Goal: Information Seeking & Learning: Learn about a topic

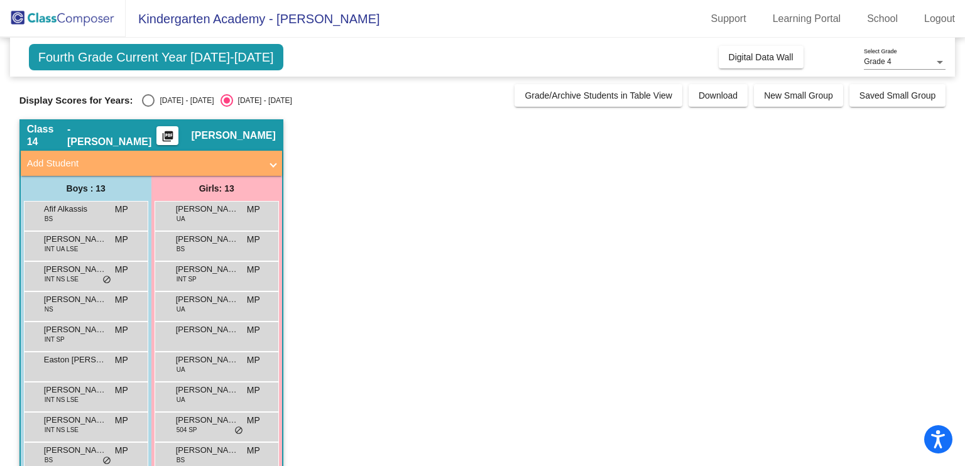
click at [151, 102] on div "Select an option" at bounding box center [148, 100] width 13 height 13
click at [148, 107] on input "[DATE] - [DATE]" at bounding box center [148, 107] width 1 height 1
radio input "true"
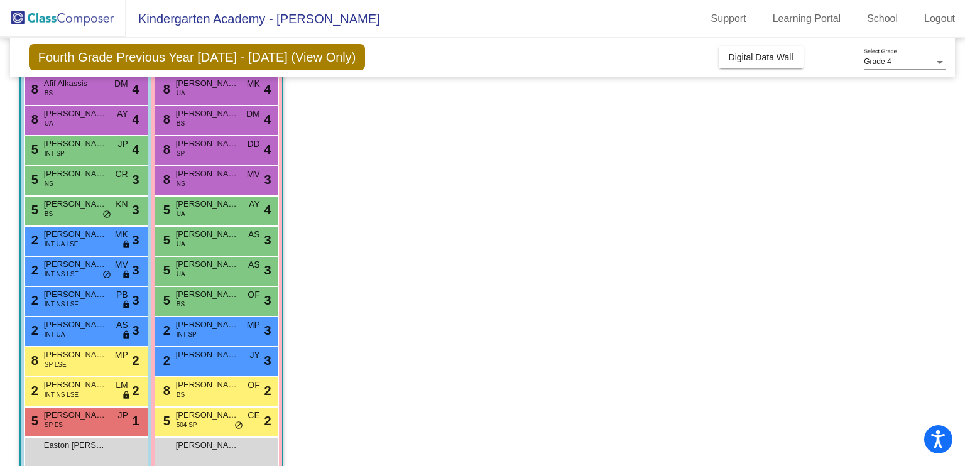
scroll to position [146, 0]
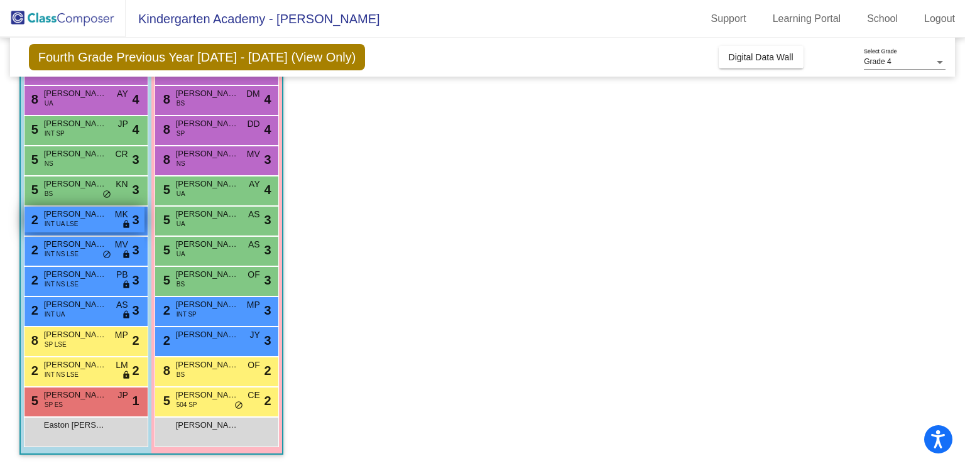
click at [61, 226] on span "INT UA LSE" at bounding box center [62, 223] width 34 height 9
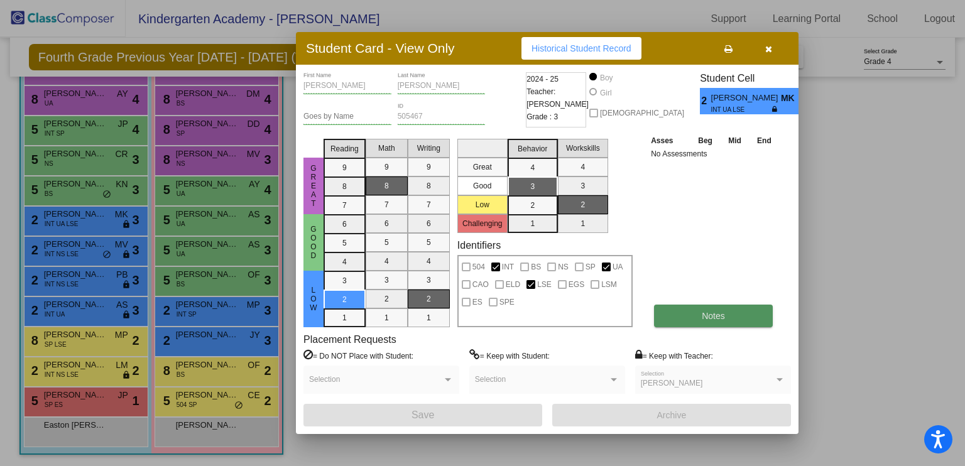
click at [704, 317] on span "Notes" at bounding box center [713, 316] width 23 height 10
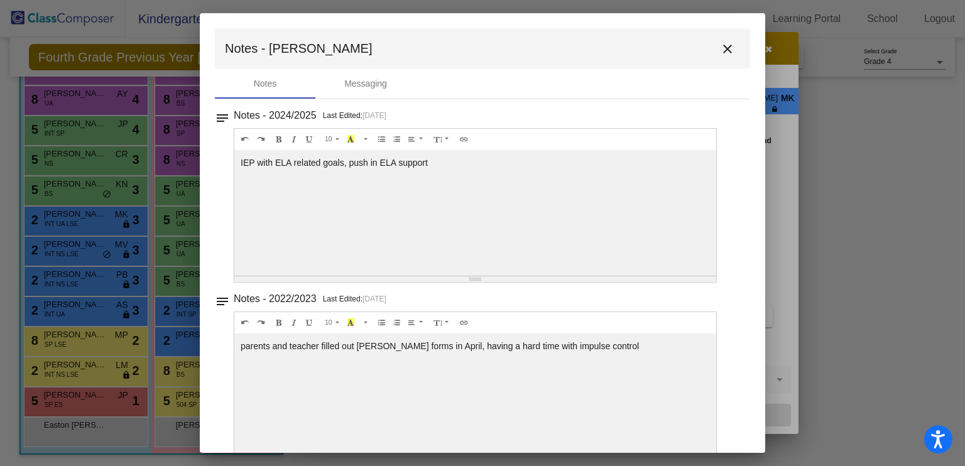
click at [720, 55] on mat-icon "close" at bounding box center [727, 48] width 15 height 15
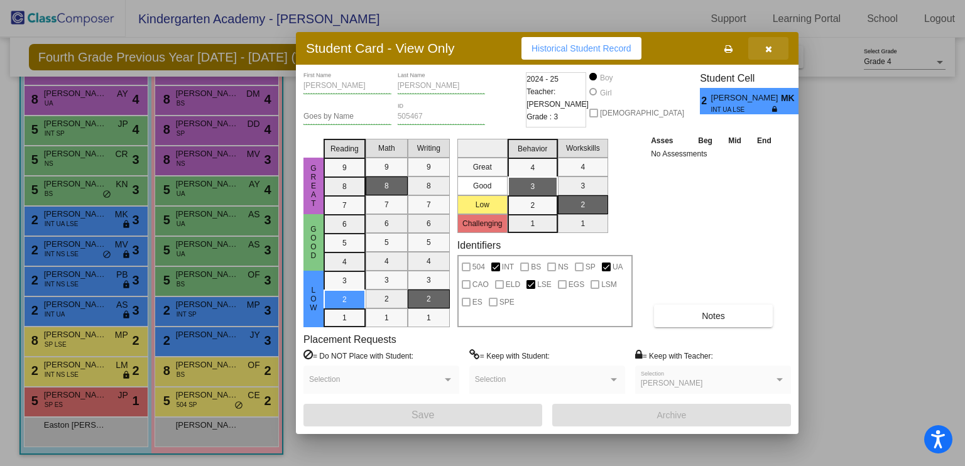
click at [767, 52] on icon "button" at bounding box center [769, 49] width 7 height 9
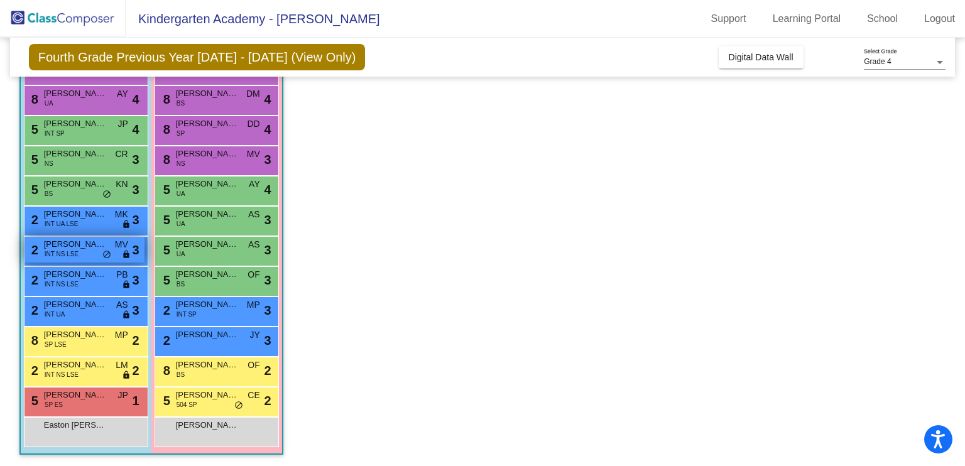
click at [75, 243] on span "[PERSON_NAME]" at bounding box center [75, 244] width 63 height 13
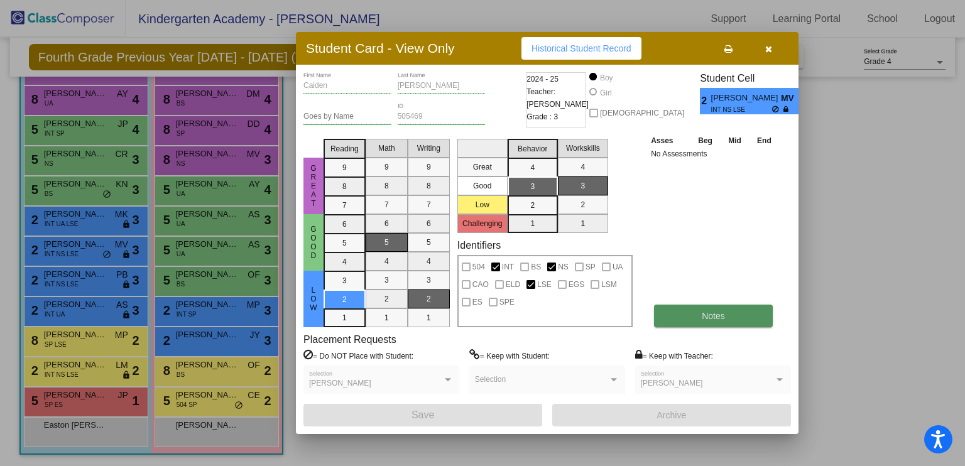
click at [696, 317] on button "Notes" at bounding box center [713, 316] width 119 height 23
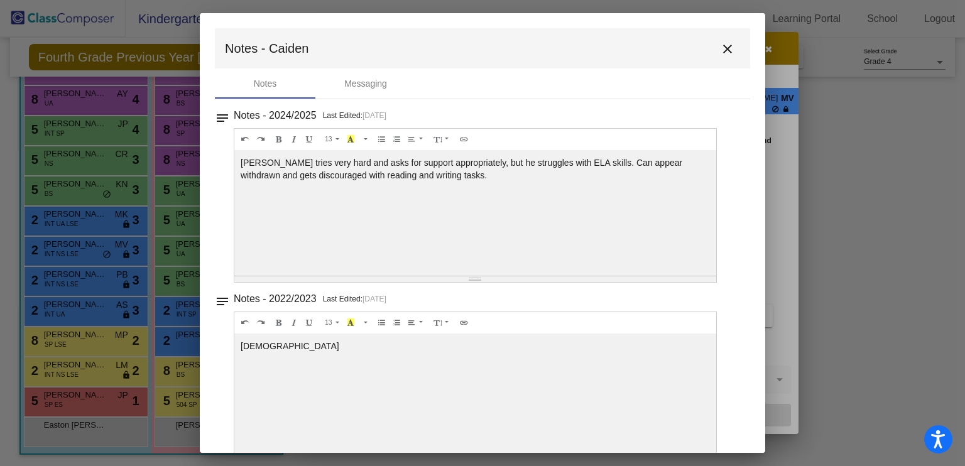
click at [720, 50] on mat-icon "close" at bounding box center [727, 48] width 15 height 15
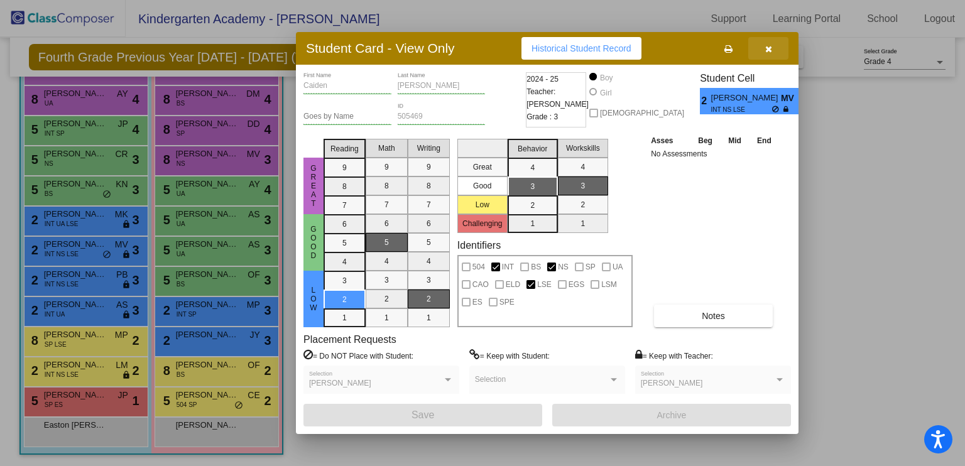
click at [766, 47] on icon "button" at bounding box center [769, 49] width 7 height 9
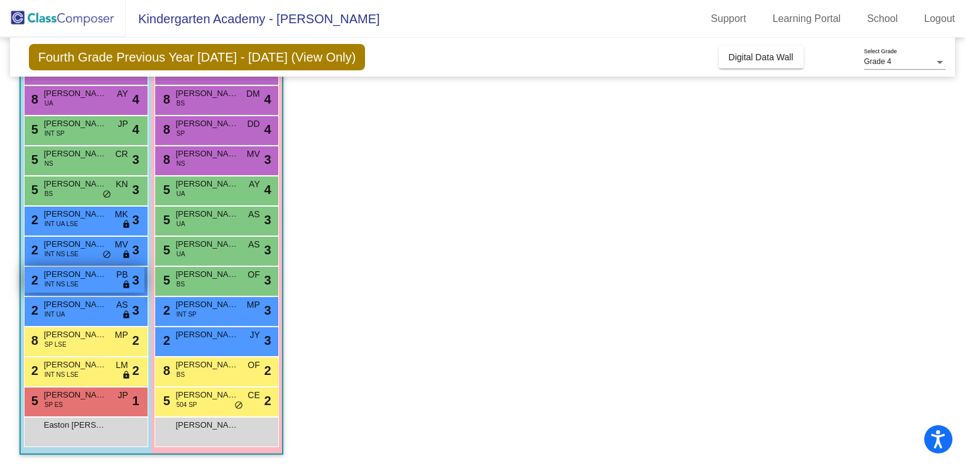
click at [58, 281] on span "INT NS LSE" at bounding box center [62, 284] width 34 height 9
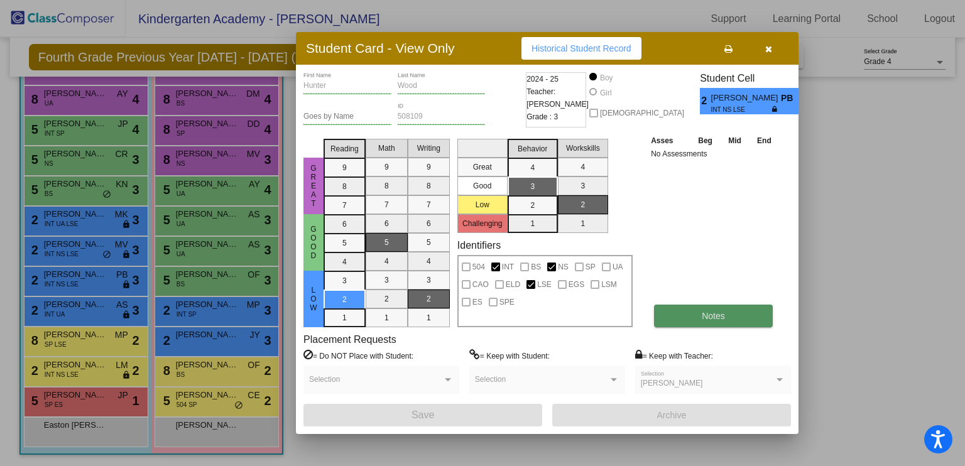
click at [712, 311] on span "Notes" at bounding box center [713, 316] width 23 height 10
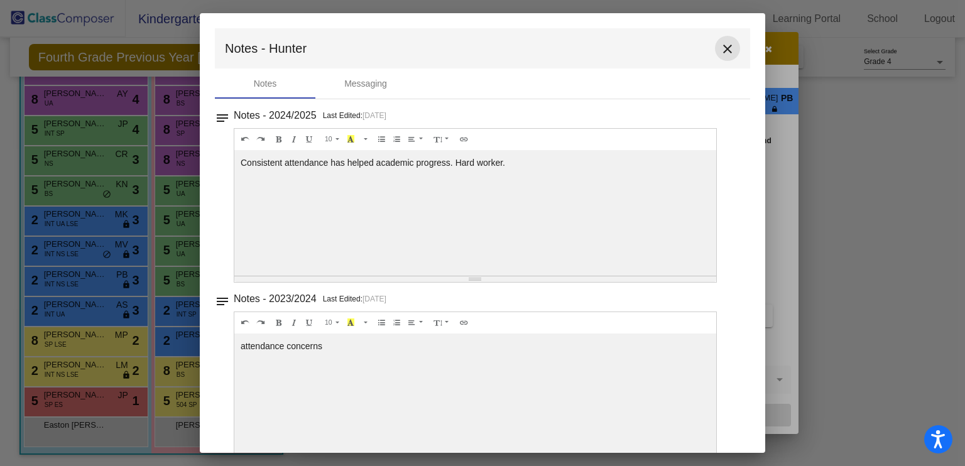
drag, startPoint x: 725, startPoint y: 50, endPoint x: 695, endPoint y: 57, distance: 30.3
click at [725, 50] on mat-icon "close" at bounding box center [727, 48] width 15 height 15
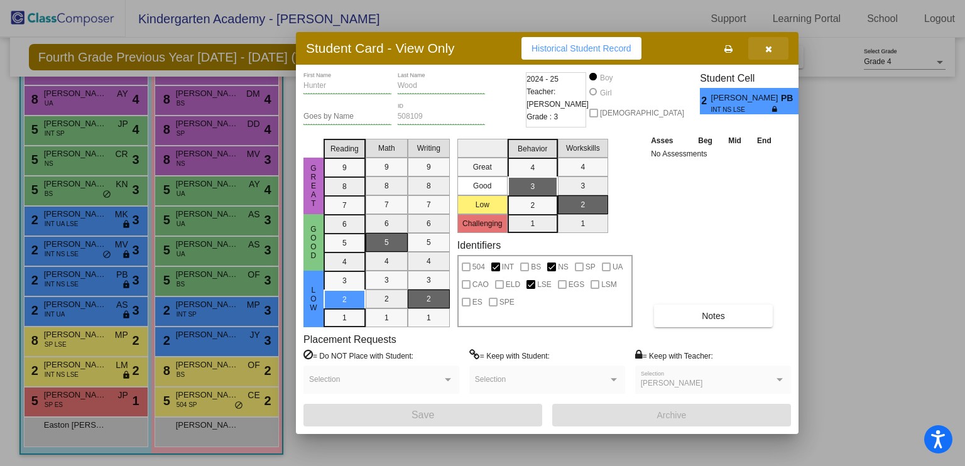
click at [770, 50] on icon "button" at bounding box center [769, 49] width 7 height 9
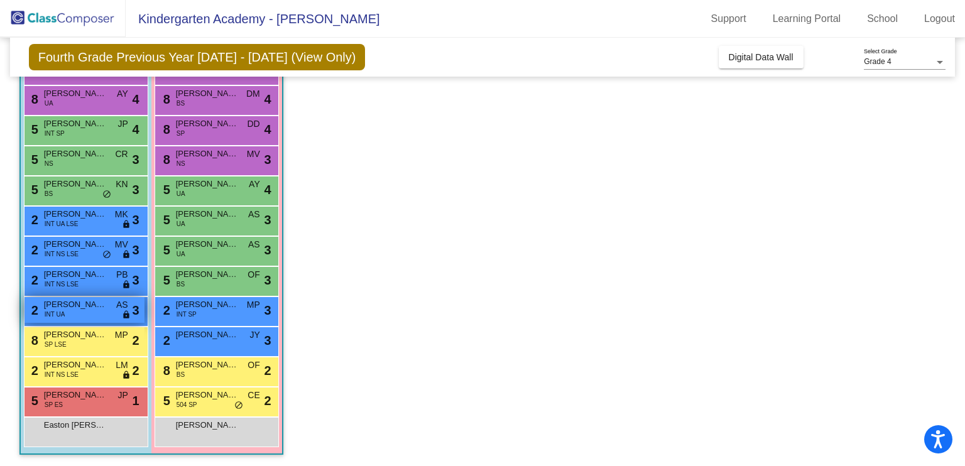
click at [60, 313] on span "INT UA" at bounding box center [55, 314] width 21 height 9
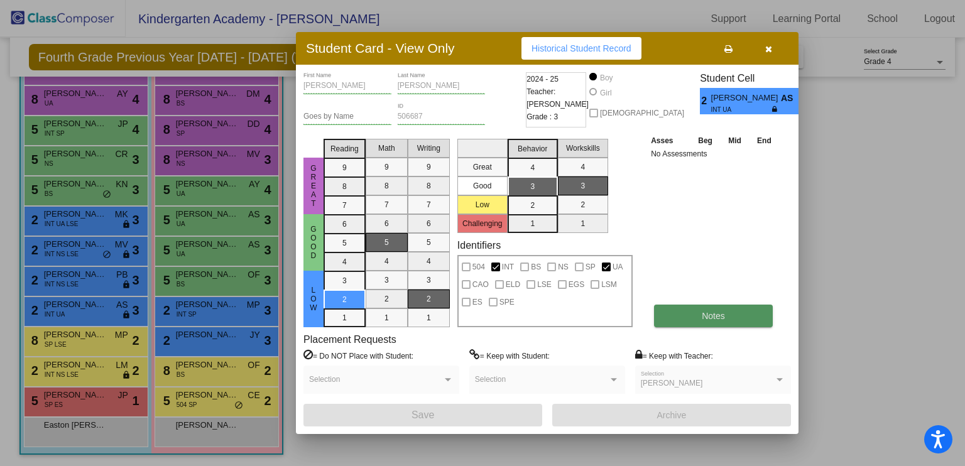
click at [666, 321] on button "Notes" at bounding box center [713, 316] width 119 height 23
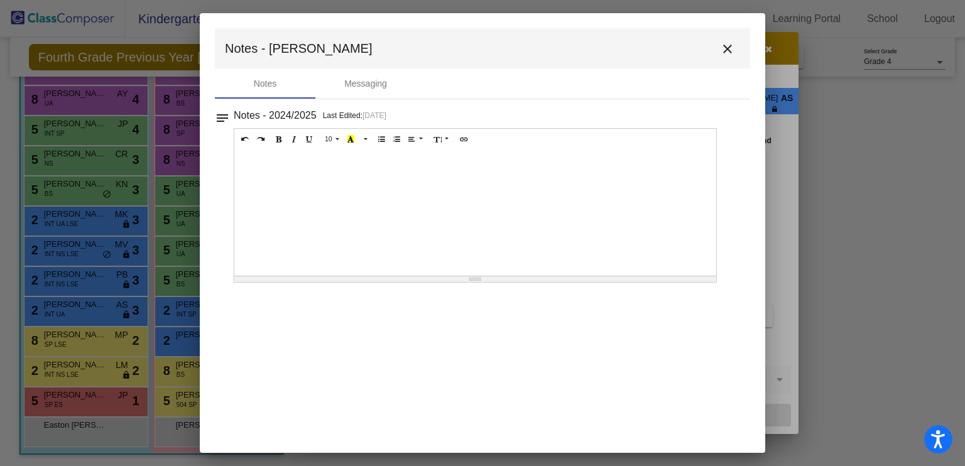
click at [727, 47] on mat-icon "close" at bounding box center [727, 48] width 15 height 15
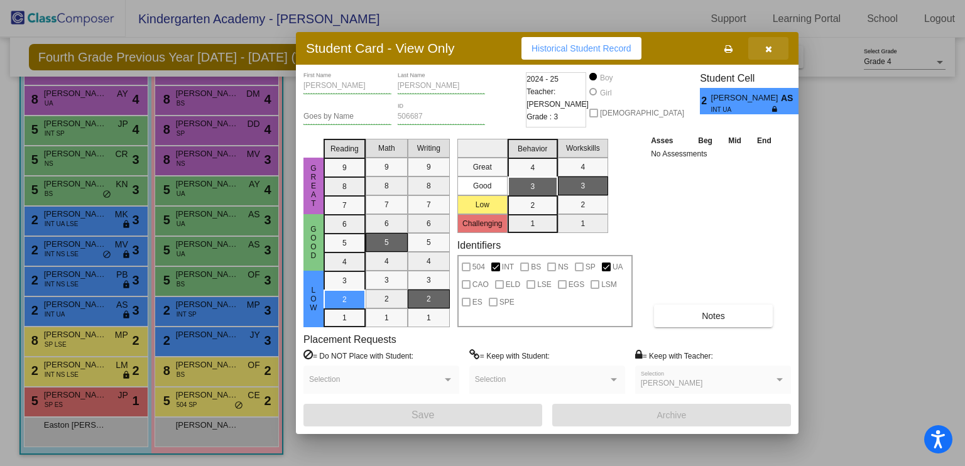
click at [766, 42] on button "button" at bounding box center [769, 48] width 40 height 23
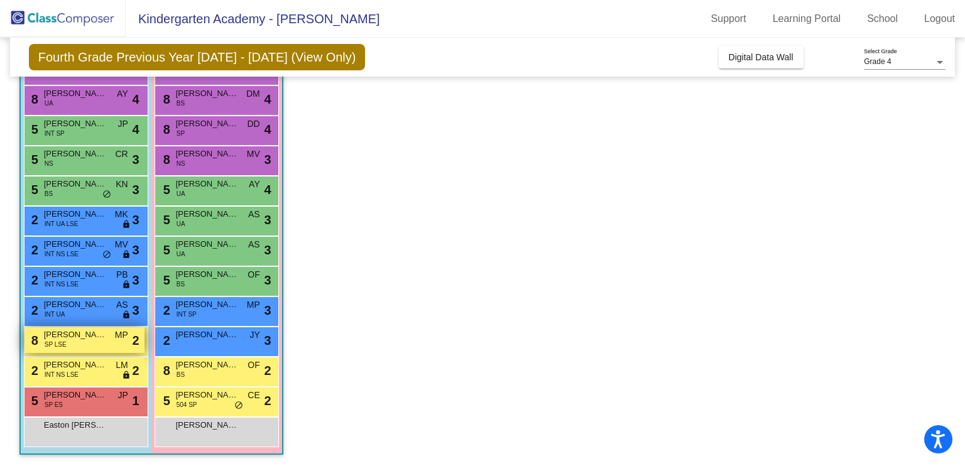
click at [65, 344] on span "SP LSE" at bounding box center [56, 344] width 22 height 9
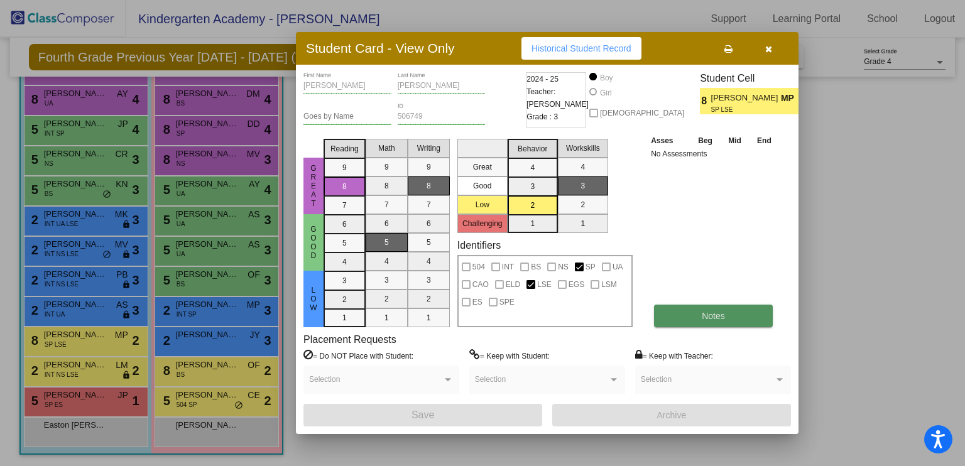
click at [713, 316] on span "Notes" at bounding box center [713, 316] width 23 height 10
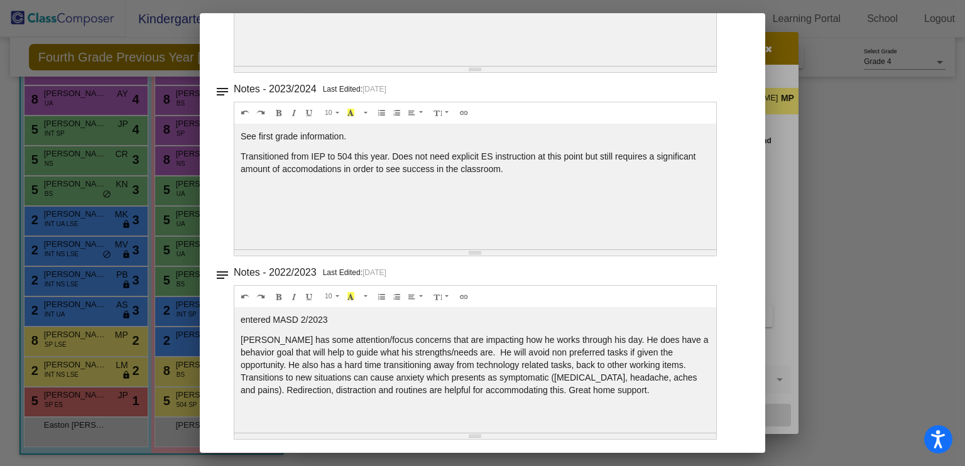
scroll to position [0, 0]
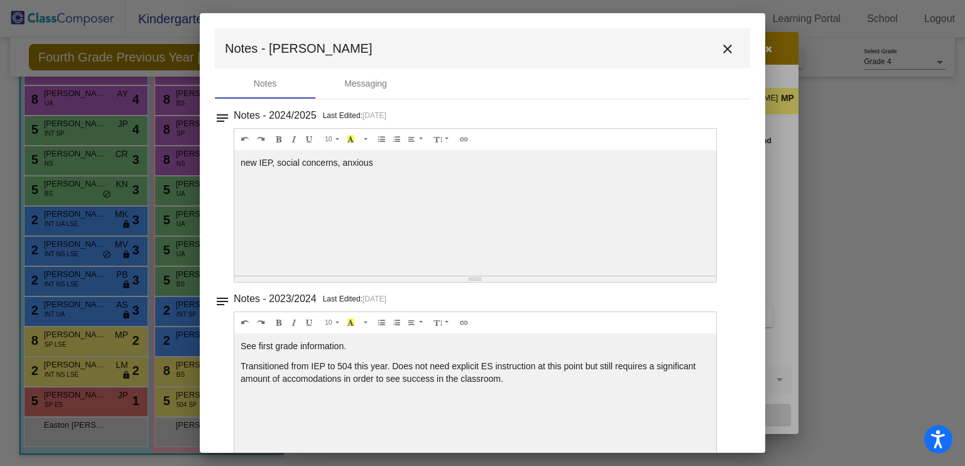
click at [726, 45] on mat-icon "close" at bounding box center [727, 48] width 15 height 15
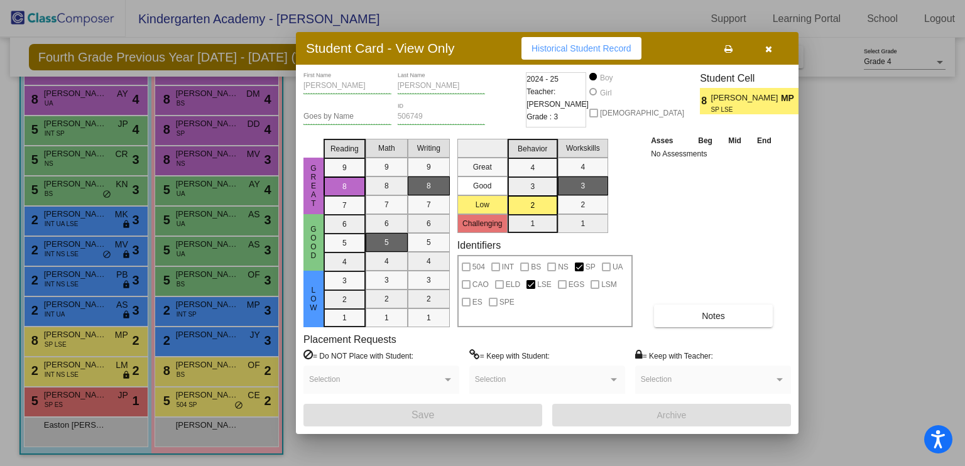
click at [767, 48] on icon "button" at bounding box center [769, 49] width 7 height 9
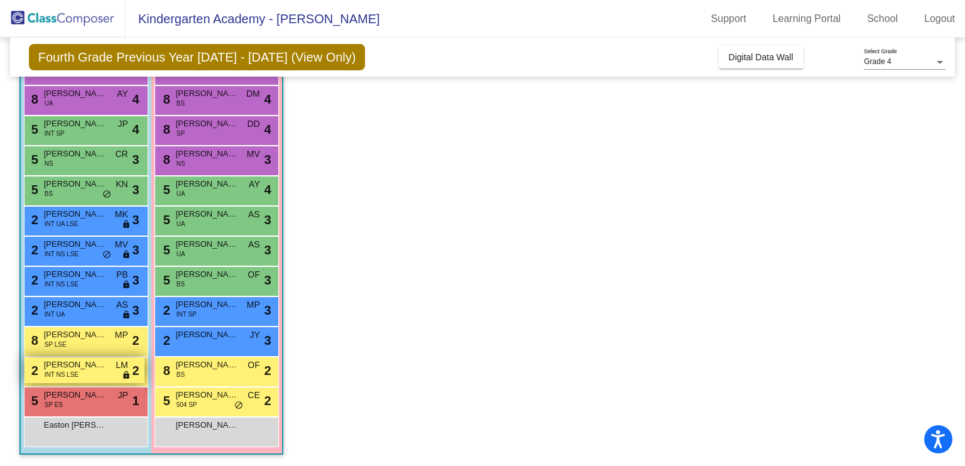
click at [65, 365] on span "[PERSON_NAME]" at bounding box center [75, 365] width 63 height 13
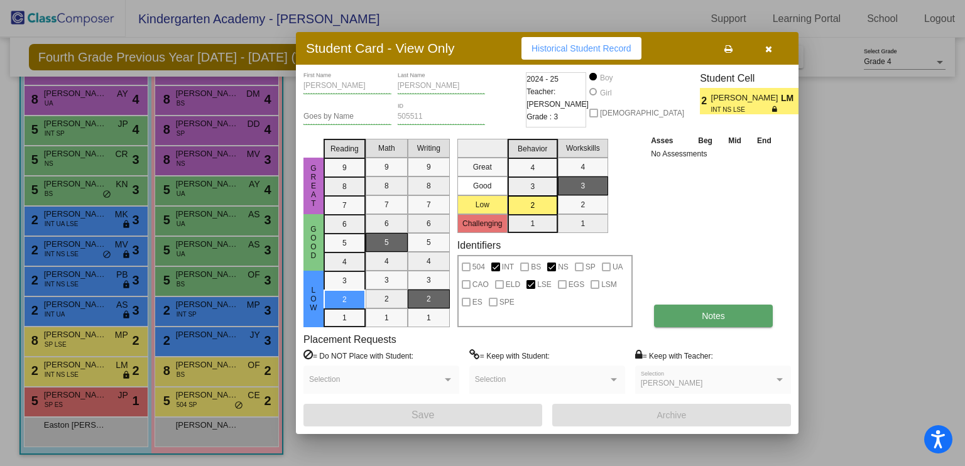
click at [669, 317] on button "Notes" at bounding box center [713, 316] width 119 height 23
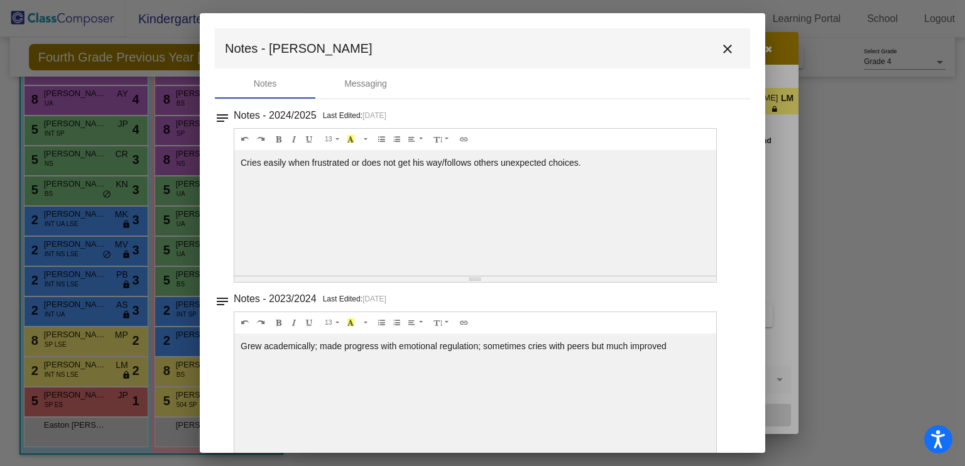
click at [720, 49] on mat-icon "close" at bounding box center [727, 48] width 15 height 15
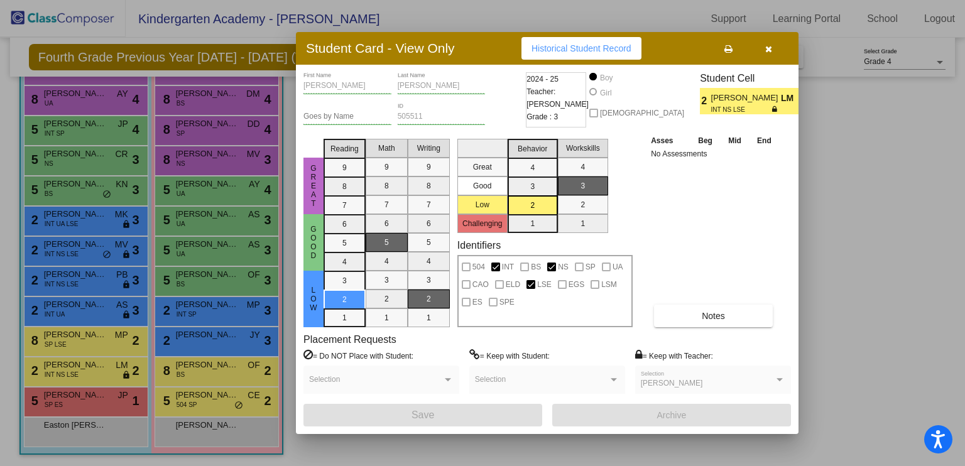
click at [65, 397] on div at bounding box center [482, 233] width 965 height 466
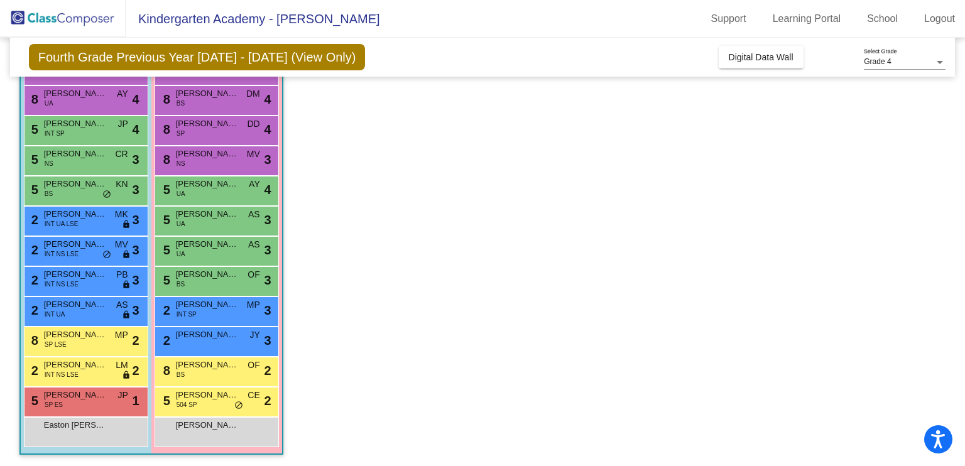
click at [65, 397] on span "[PERSON_NAME]" at bounding box center [75, 395] width 63 height 13
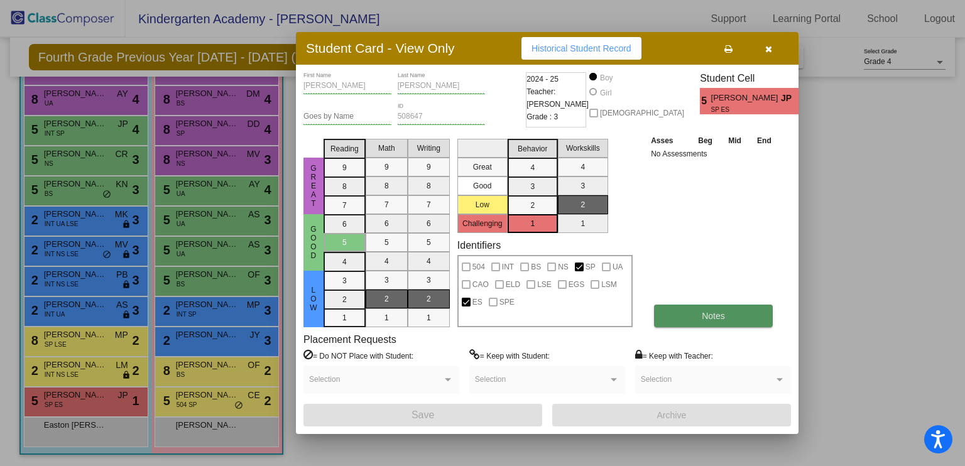
click at [683, 314] on button "Notes" at bounding box center [713, 316] width 119 height 23
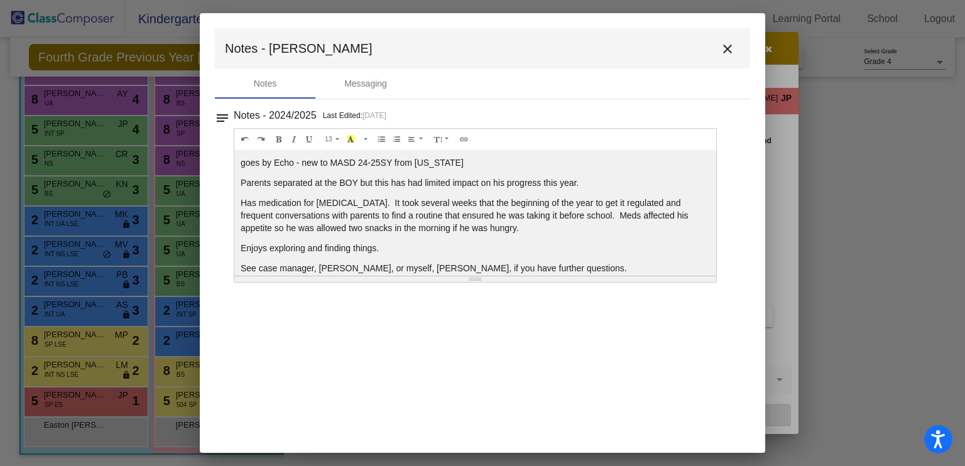
click at [725, 46] on mat-icon "close" at bounding box center [727, 48] width 15 height 15
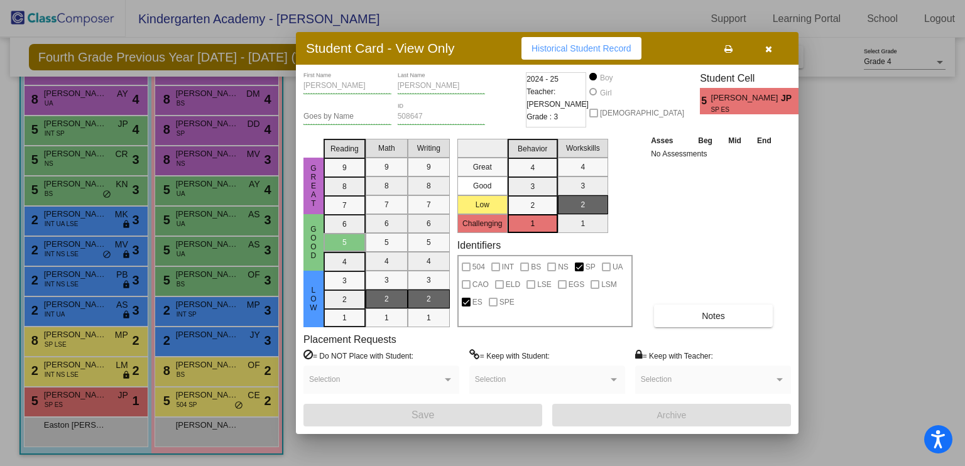
click at [101, 429] on div at bounding box center [482, 233] width 965 height 466
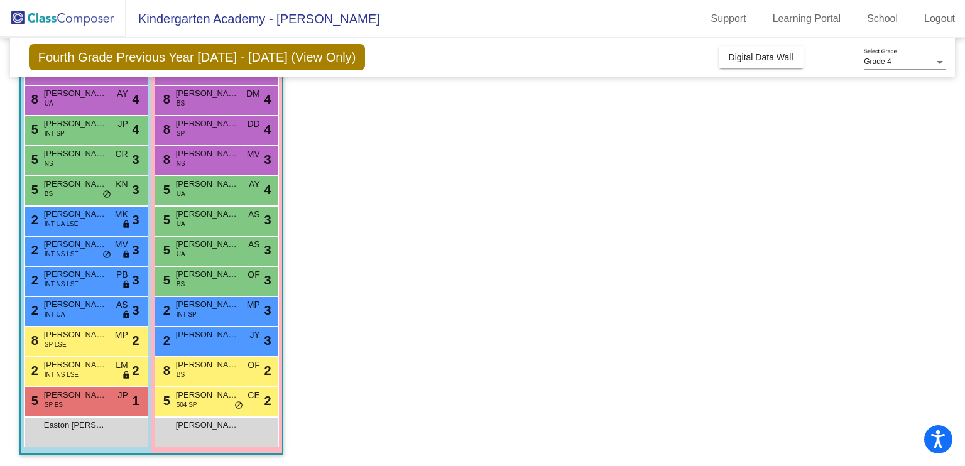
click at [101, 429] on span "Easton [PERSON_NAME]" at bounding box center [75, 425] width 63 height 13
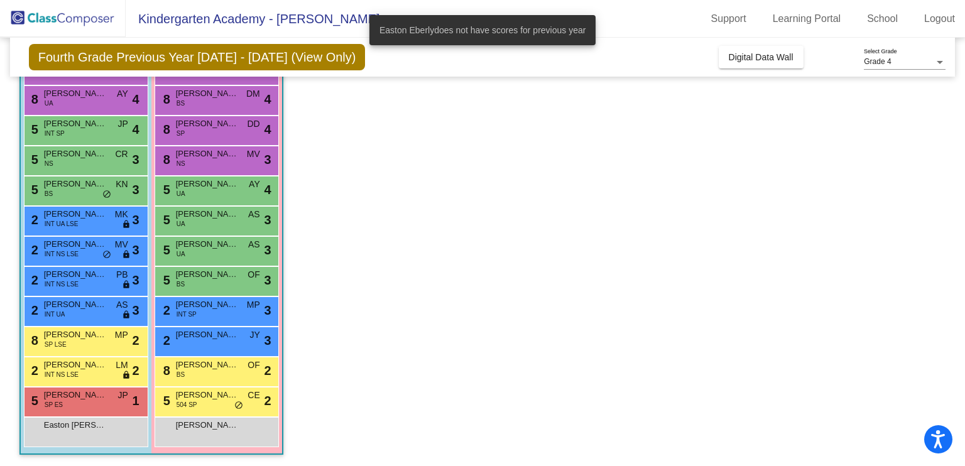
click at [101, 429] on span "Easton [PERSON_NAME]" at bounding box center [75, 425] width 63 height 13
click at [209, 363] on span "[PERSON_NAME]" at bounding box center [207, 365] width 63 height 13
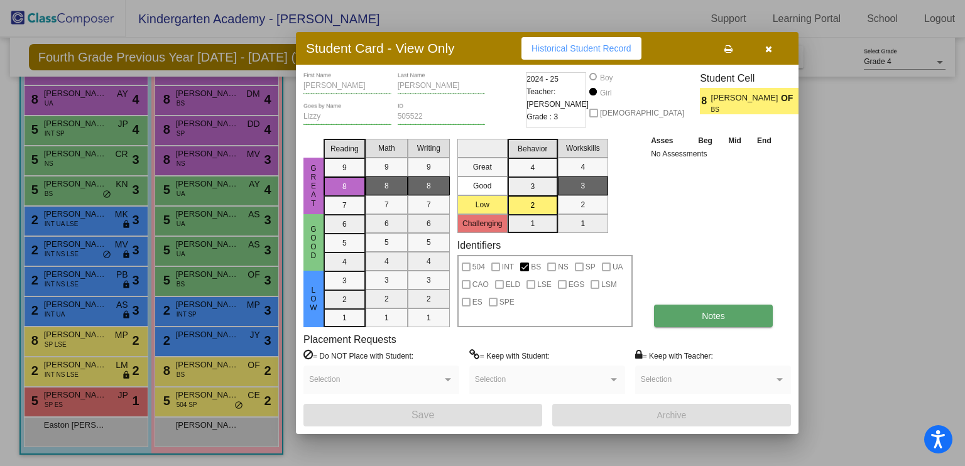
click at [677, 321] on button "Notes" at bounding box center [713, 316] width 119 height 23
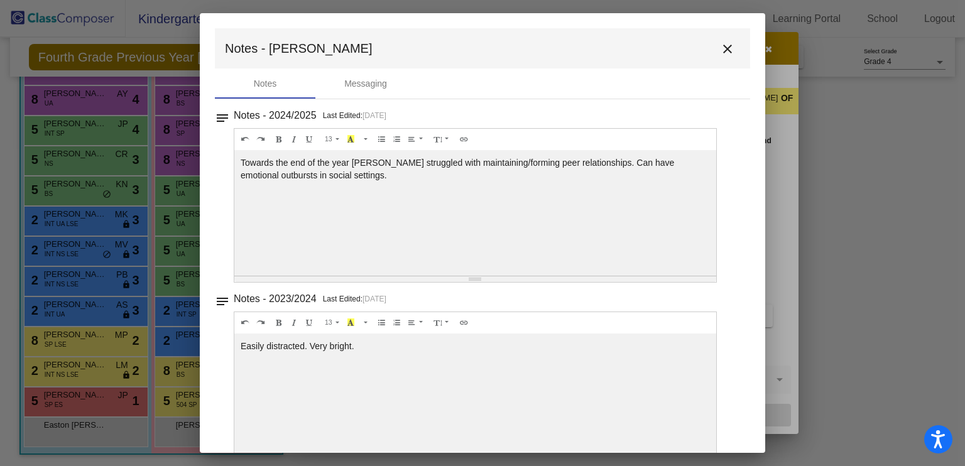
click at [720, 54] on mat-icon "close" at bounding box center [727, 48] width 15 height 15
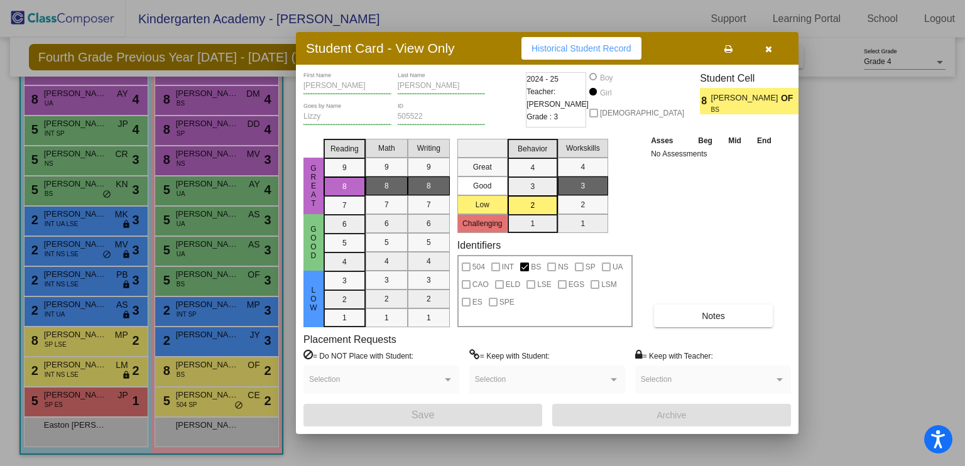
click at [227, 402] on div at bounding box center [482, 233] width 965 height 466
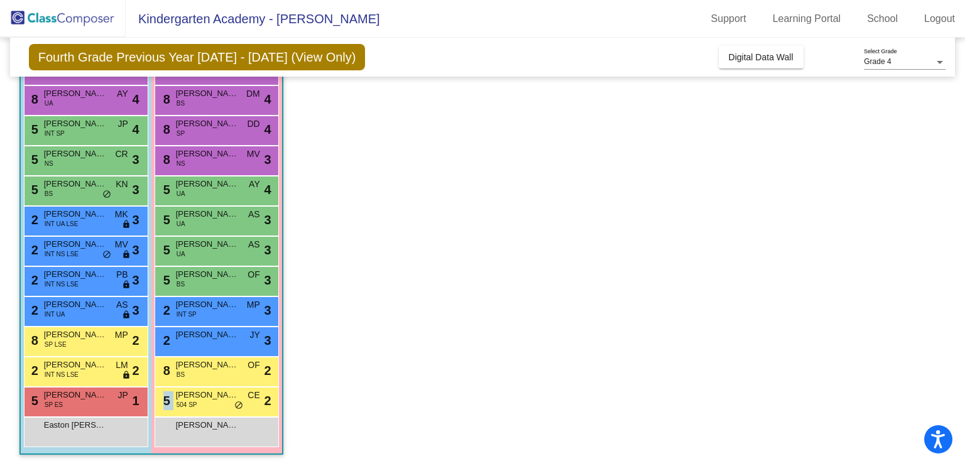
click at [227, 402] on div "5 [PERSON_NAME] 504 SP CE lock do_not_disturb_alt 2" at bounding box center [217, 401] width 120 height 26
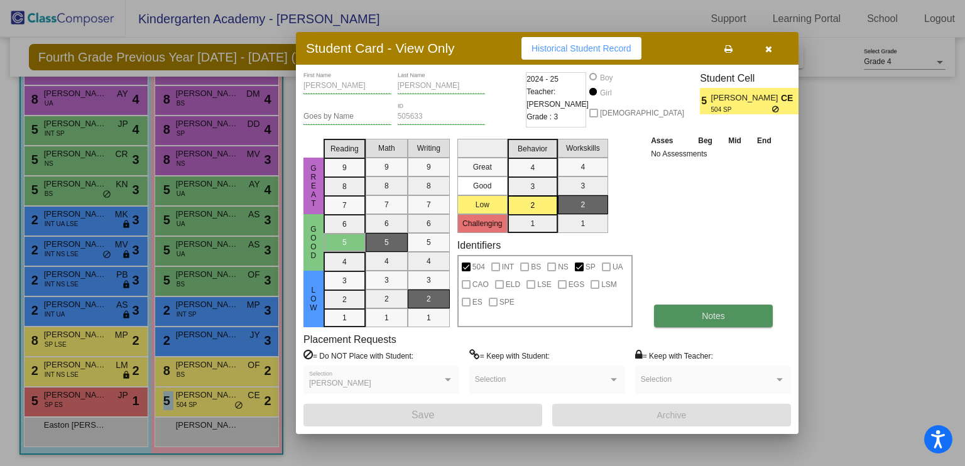
click at [684, 318] on button "Notes" at bounding box center [713, 316] width 119 height 23
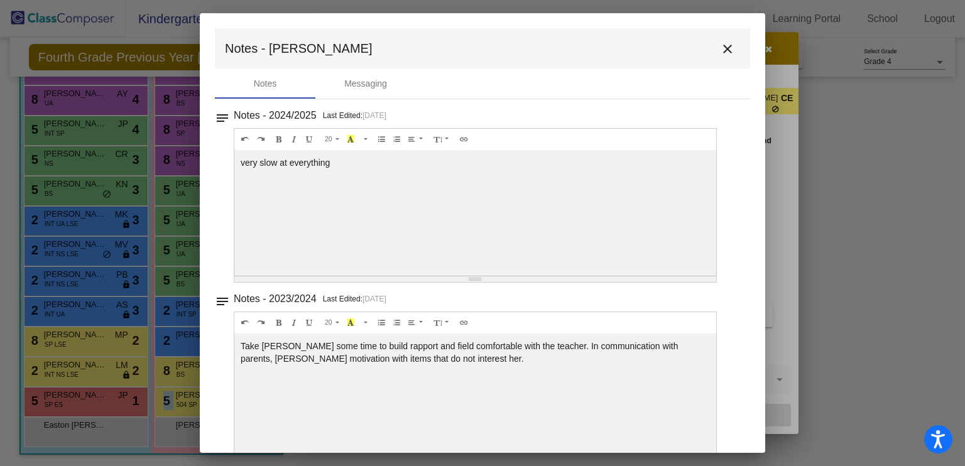
click at [720, 47] on mat-icon "close" at bounding box center [727, 48] width 15 height 15
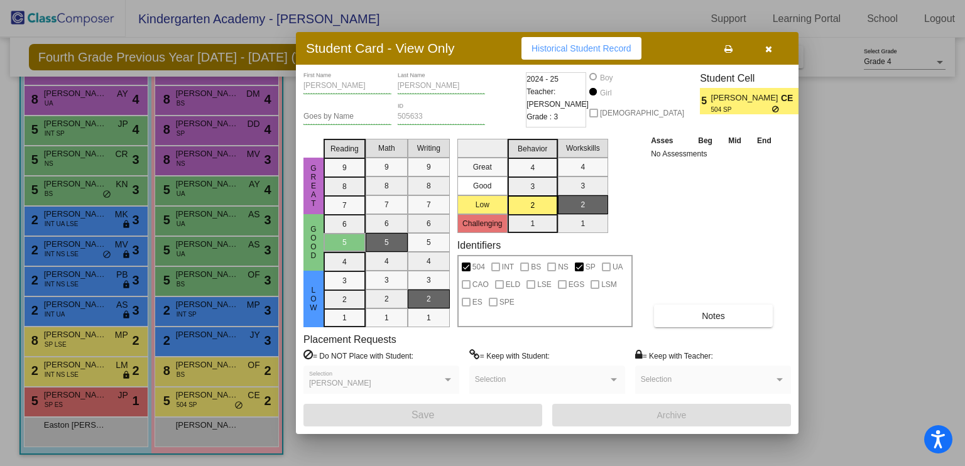
click at [166, 381] on div at bounding box center [482, 233] width 965 height 466
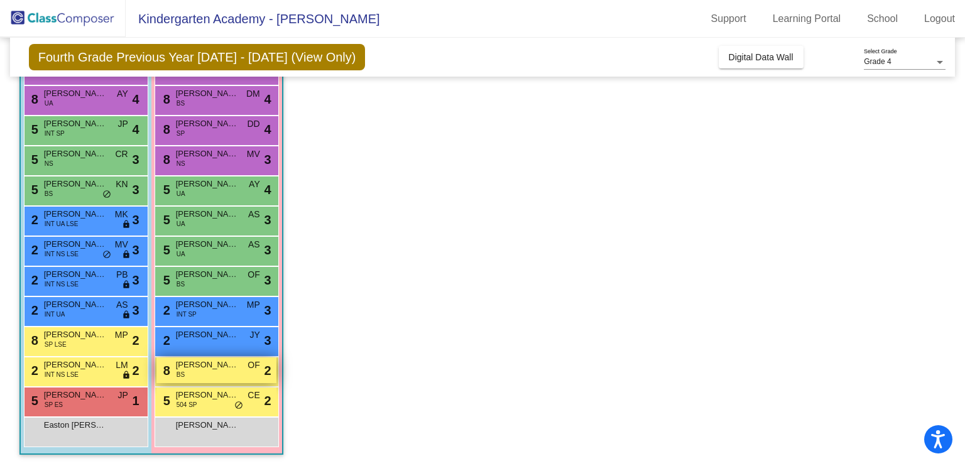
click at [190, 369] on span "[PERSON_NAME]" at bounding box center [207, 365] width 63 height 13
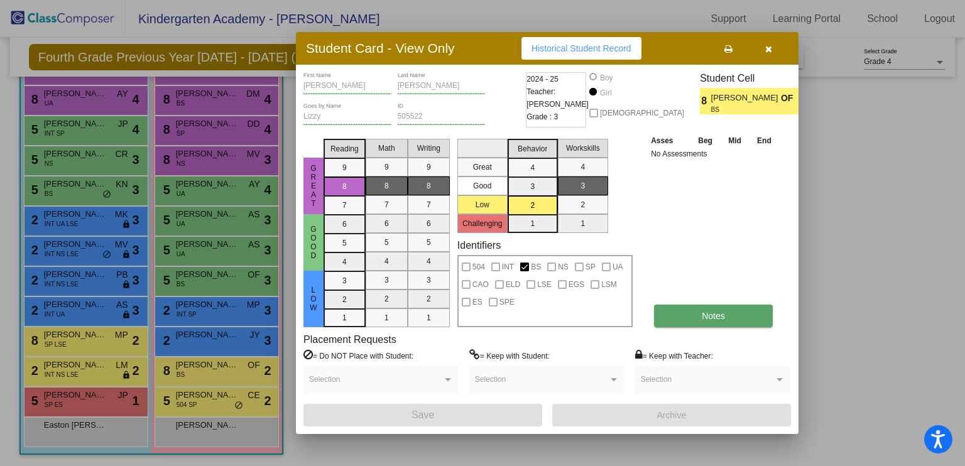
click at [703, 318] on span "Notes" at bounding box center [713, 316] width 23 height 10
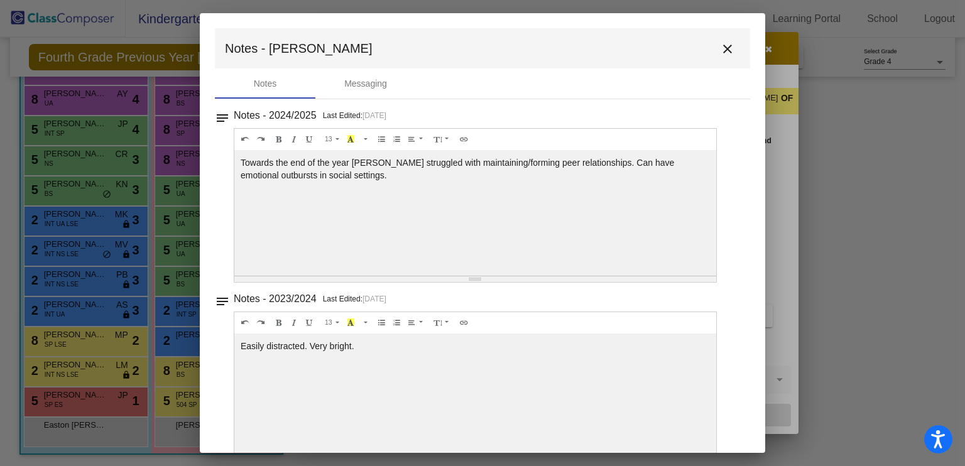
click at [720, 48] on mat-icon "close" at bounding box center [727, 48] width 15 height 15
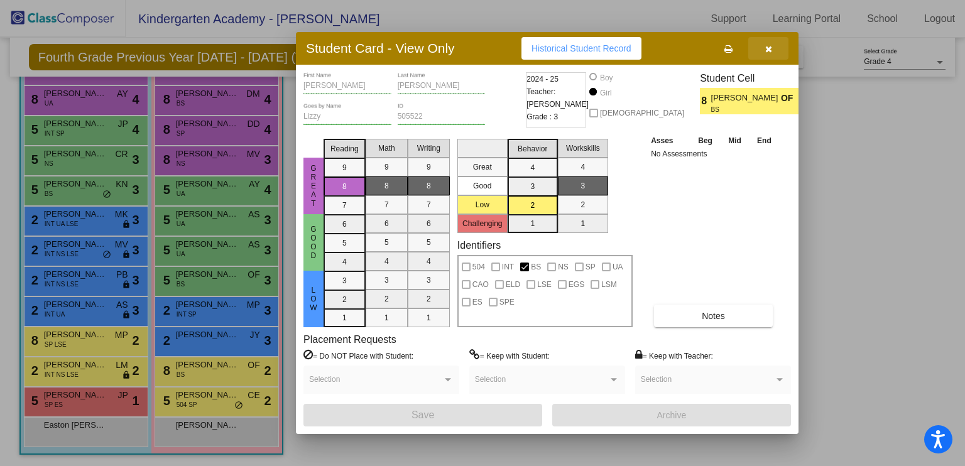
click at [763, 46] on button "button" at bounding box center [769, 48] width 40 height 23
